Goal: Information Seeking & Learning: Check status

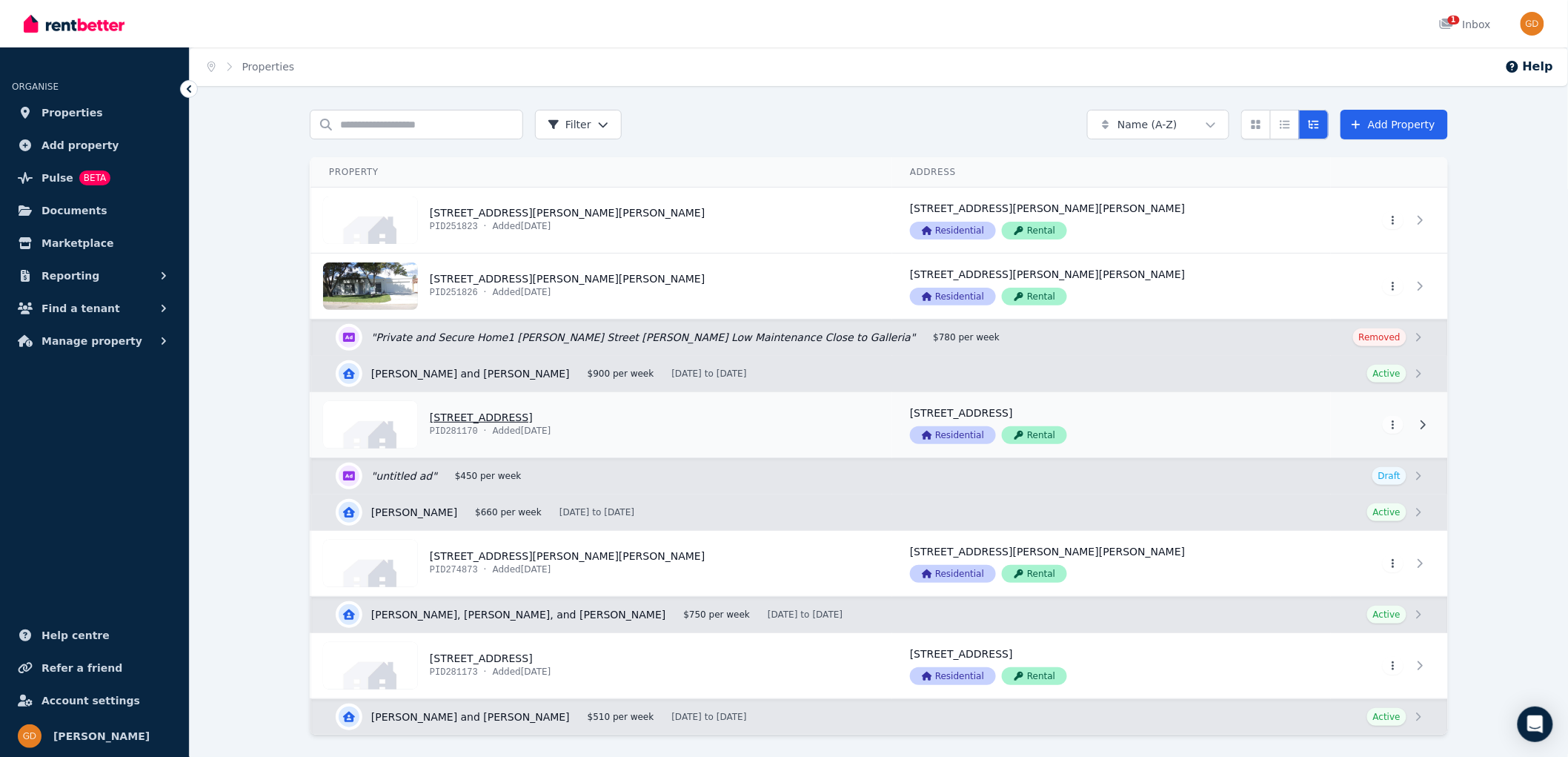
click at [494, 418] on link "View property details" at bounding box center [602, 425] width 581 height 66
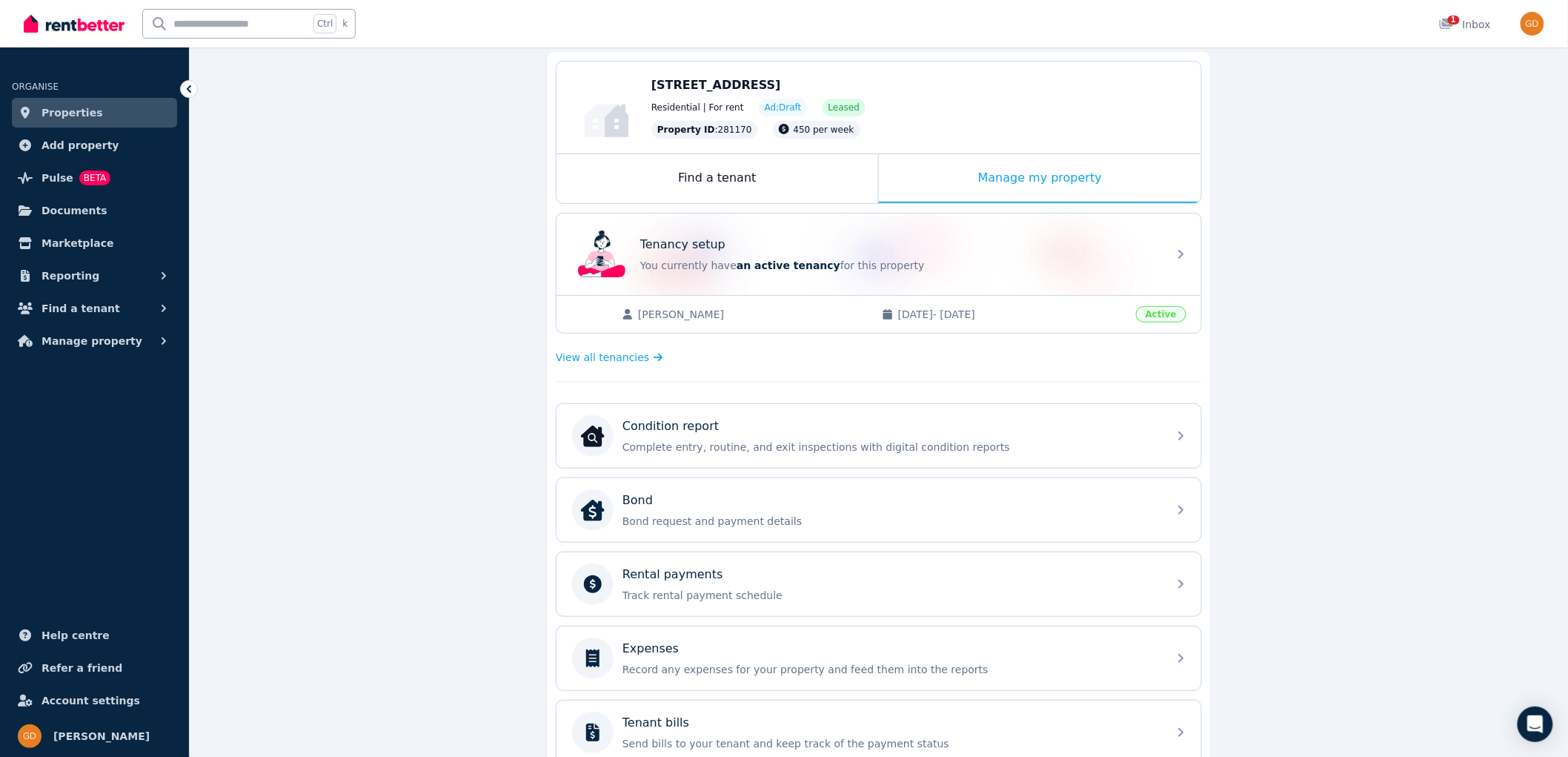
scroll to position [79, 0]
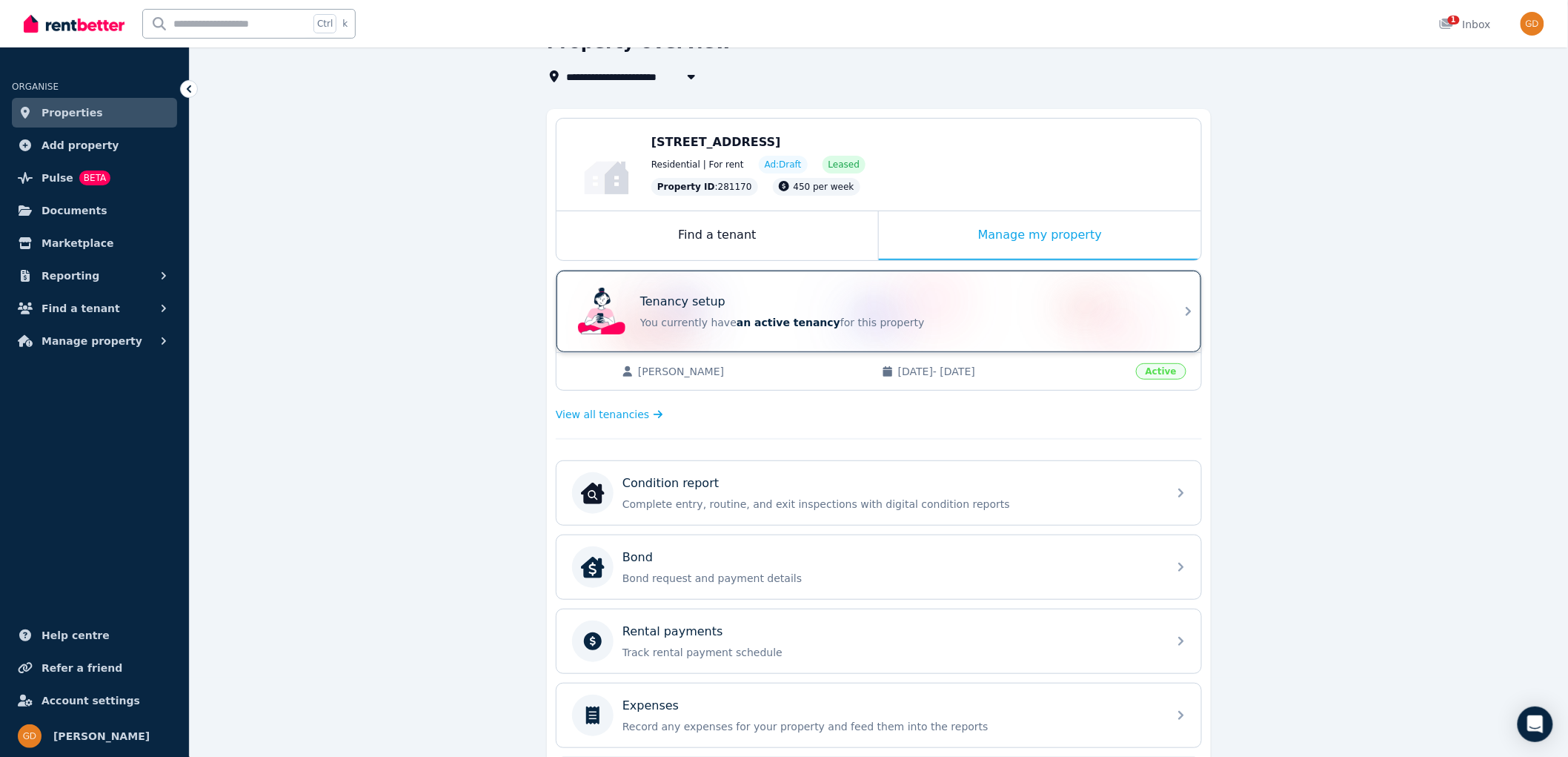
click at [753, 320] on span "an active tenancy" at bounding box center [788, 322] width 103 height 12
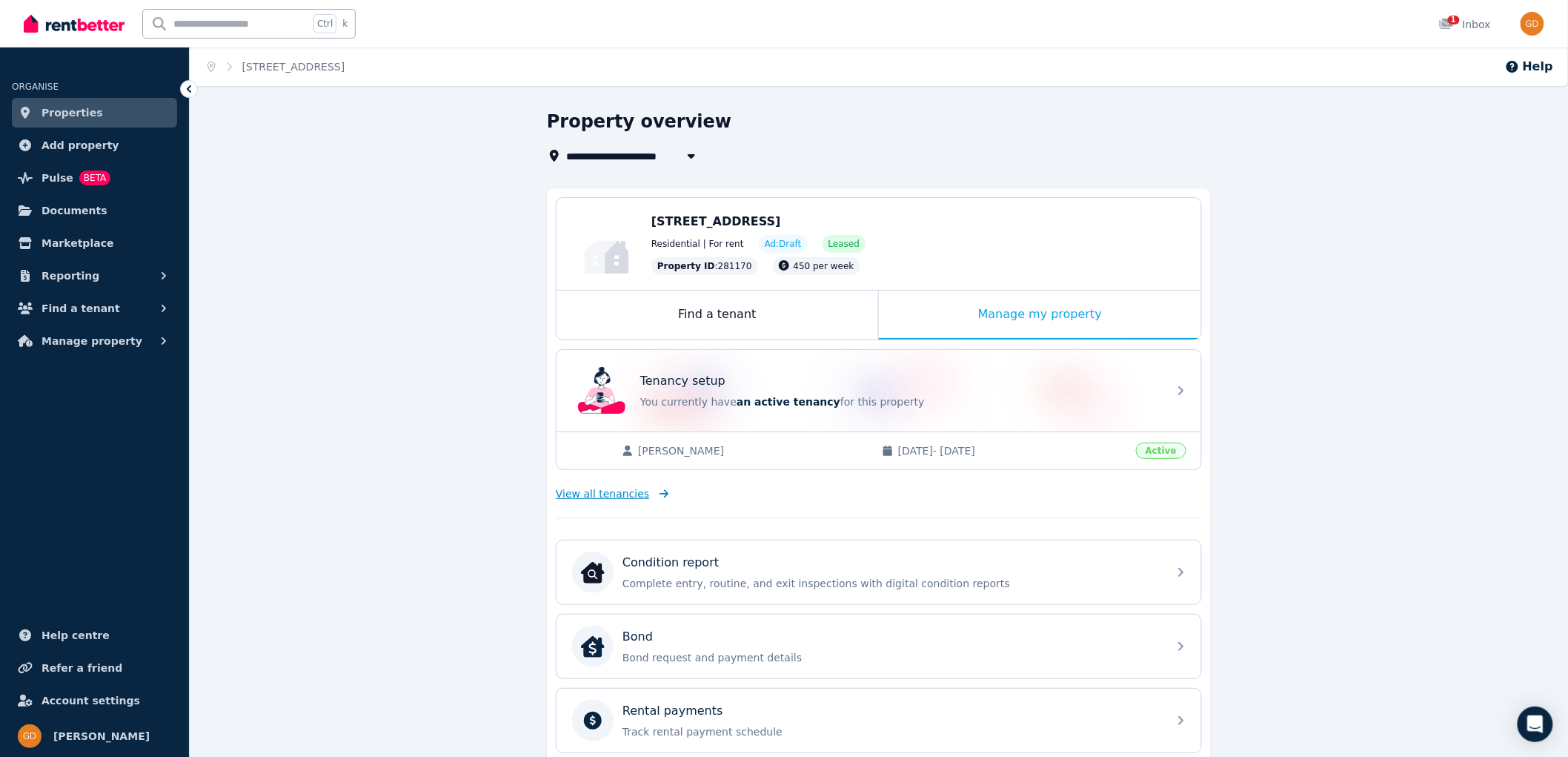
click at [588, 492] on span "View all tenancies" at bounding box center [602, 493] width 94 height 14
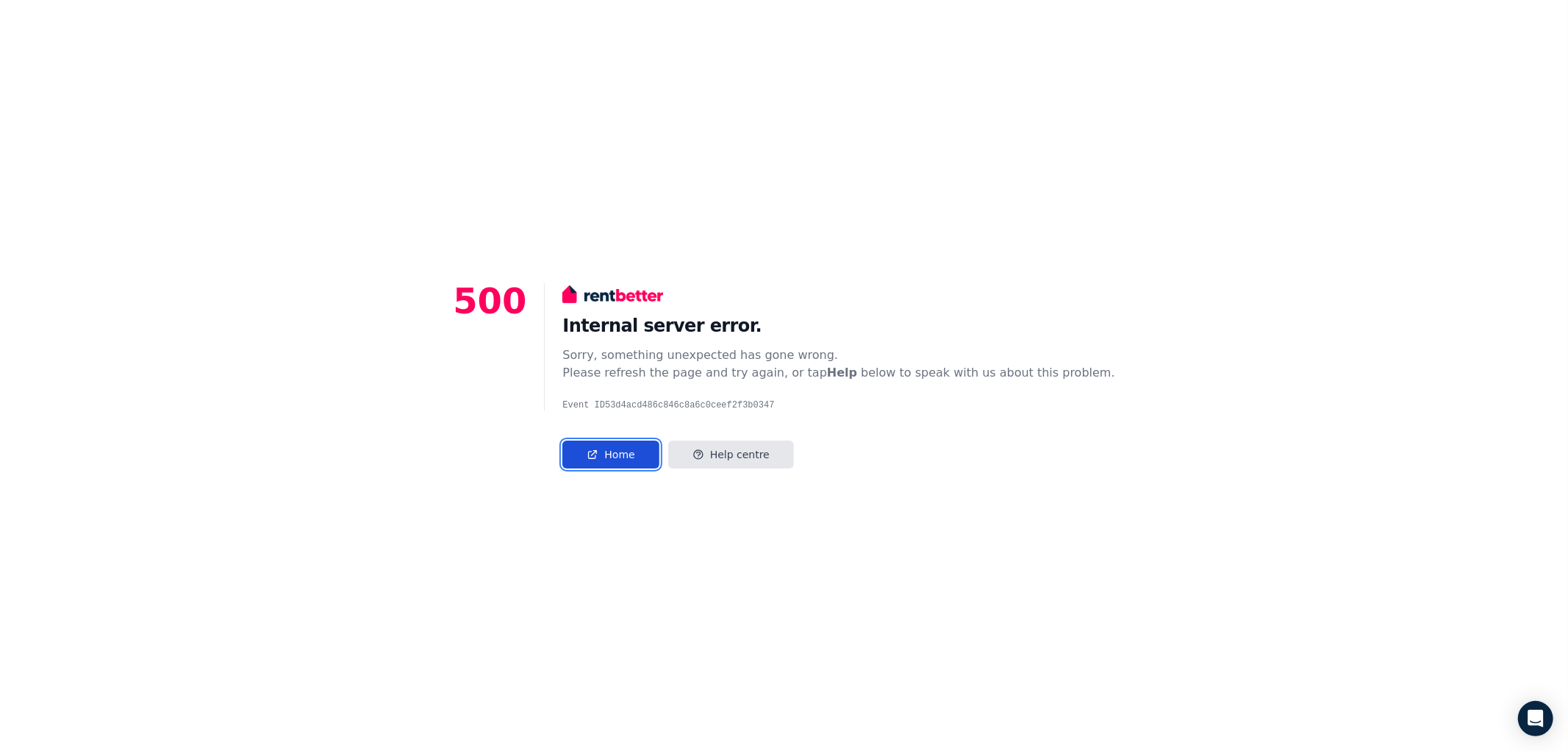
click at [644, 450] on link "Home" at bounding box center [610, 454] width 97 height 28
